Goal: Navigation & Orientation: Find specific page/section

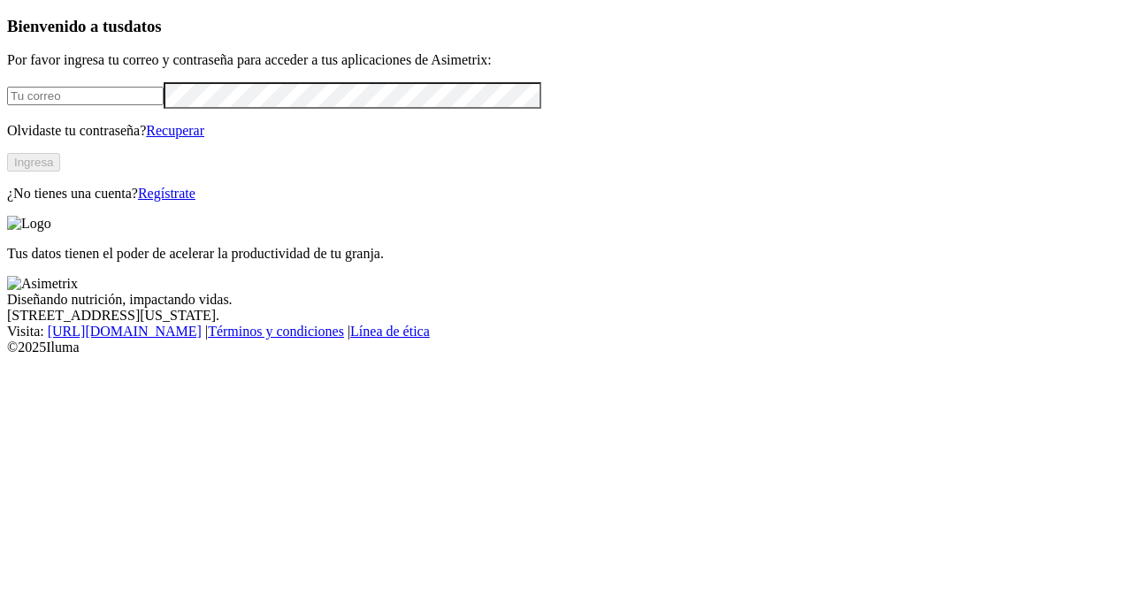
type input "[PERSON_NAME][EMAIL_ADDRESS][PERSON_NAME][DOMAIN_NAME]"
click at [60, 172] on button "Ingresa" at bounding box center [33, 162] width 53 height 19
